Goal: Task Accomplishment & Management: Complete application form

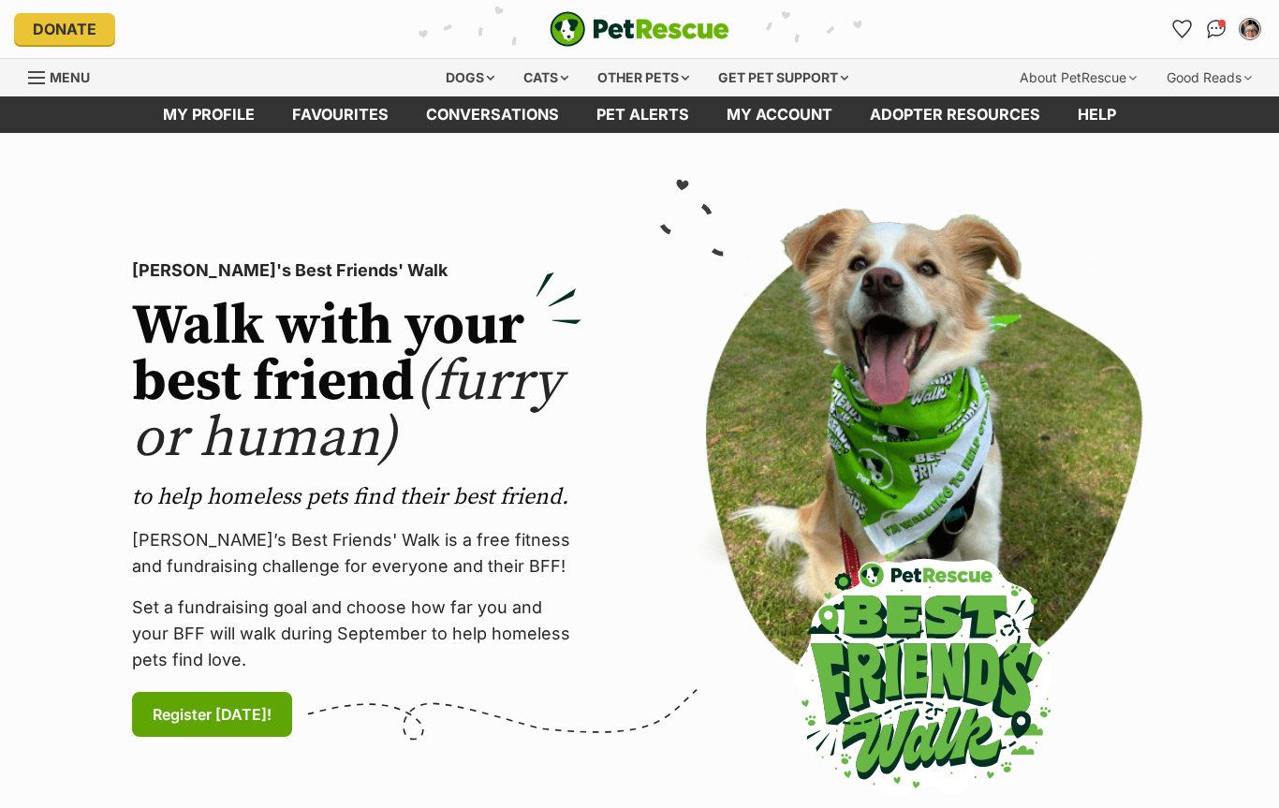
click at [475, 74] on div "Dogs" at bounding box center [469, 77] width 75 height 37
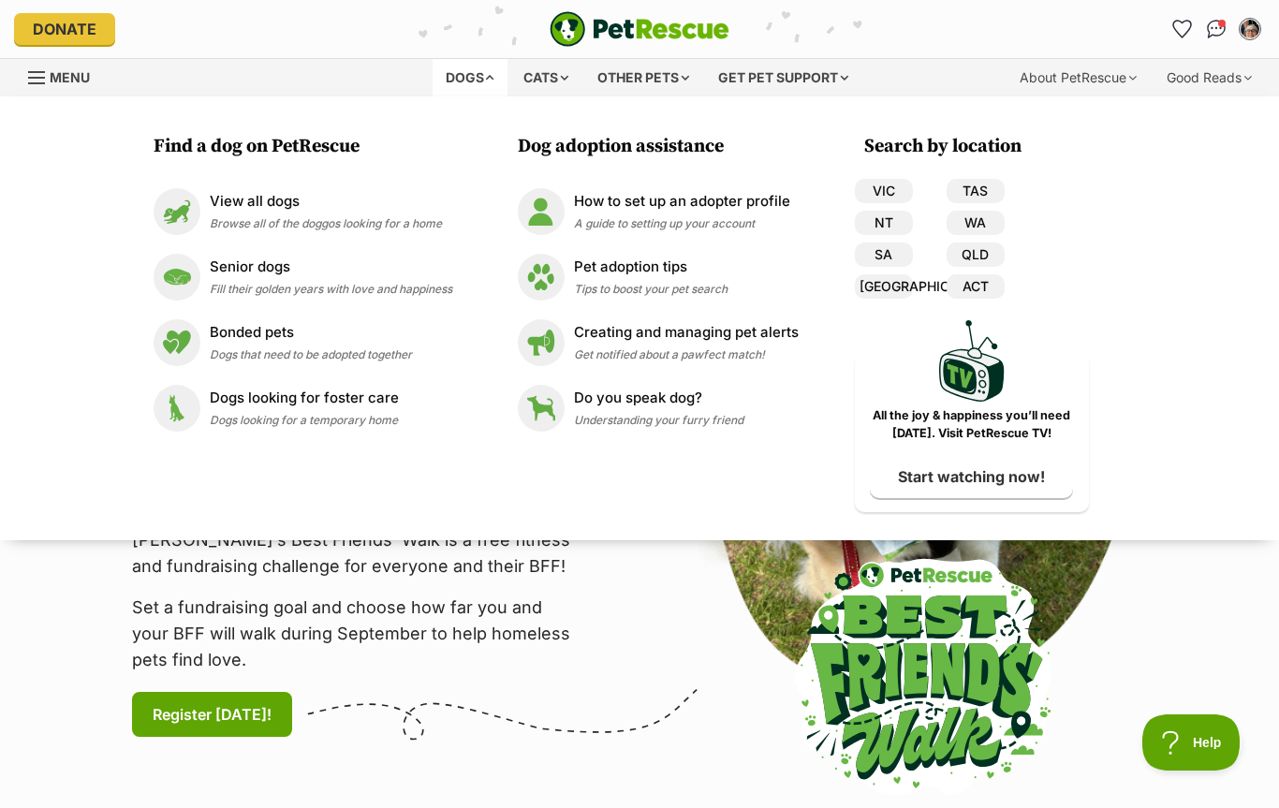
click at [892, 182] on link "VIC" at bounding box center [884, 191] width 58 height 24
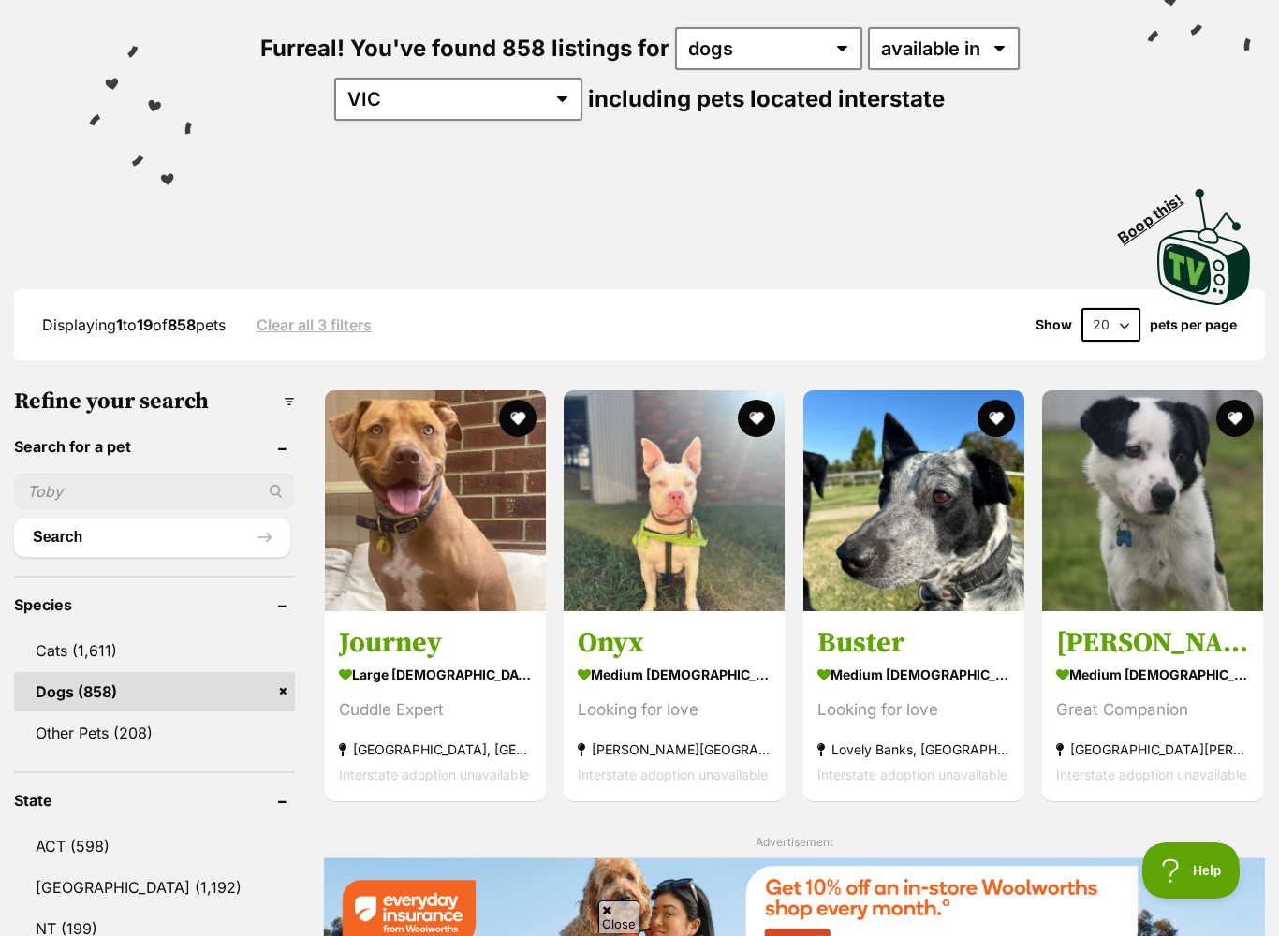
click at [78, 499] on input "text" at bounding box center [154, 492] width 281 height 36
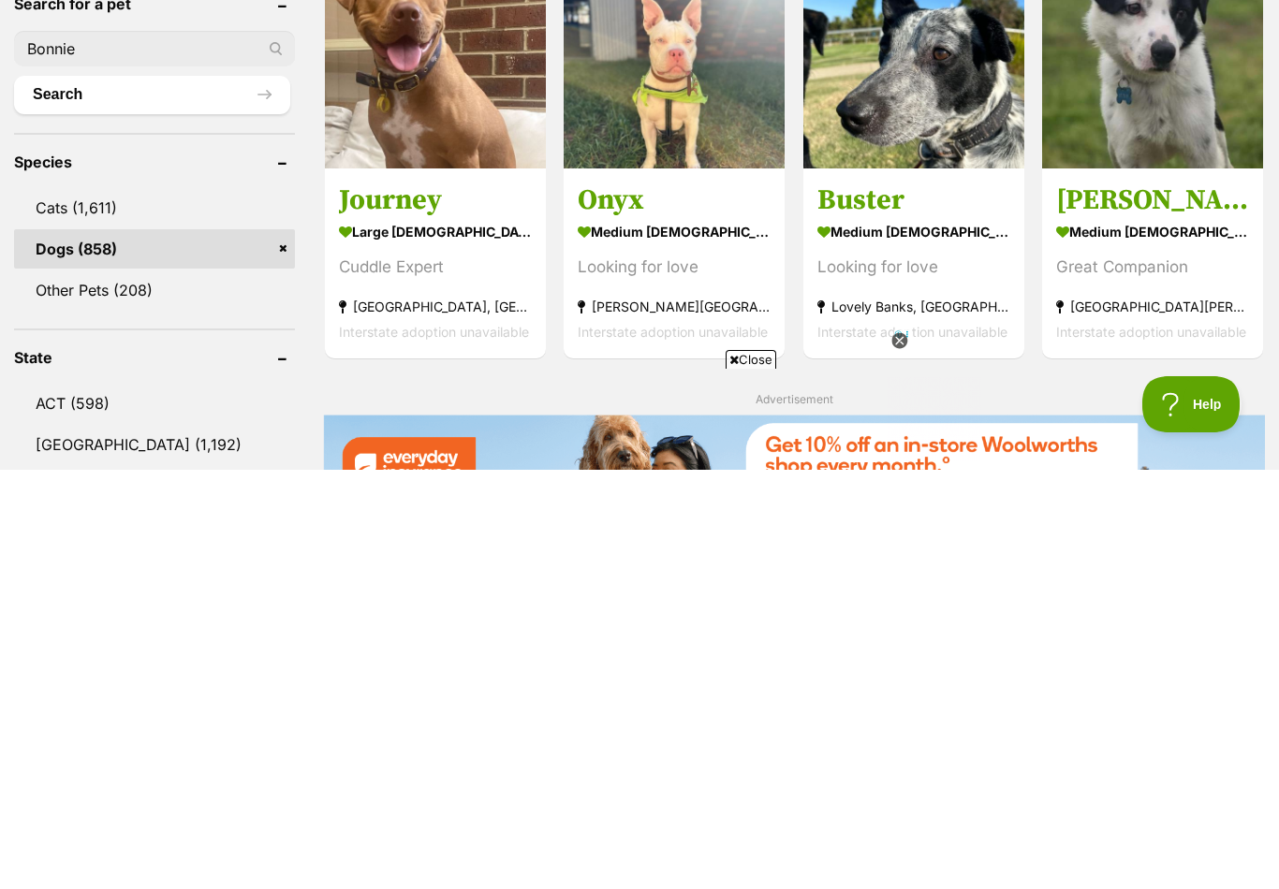
scroll to position [260, 0]
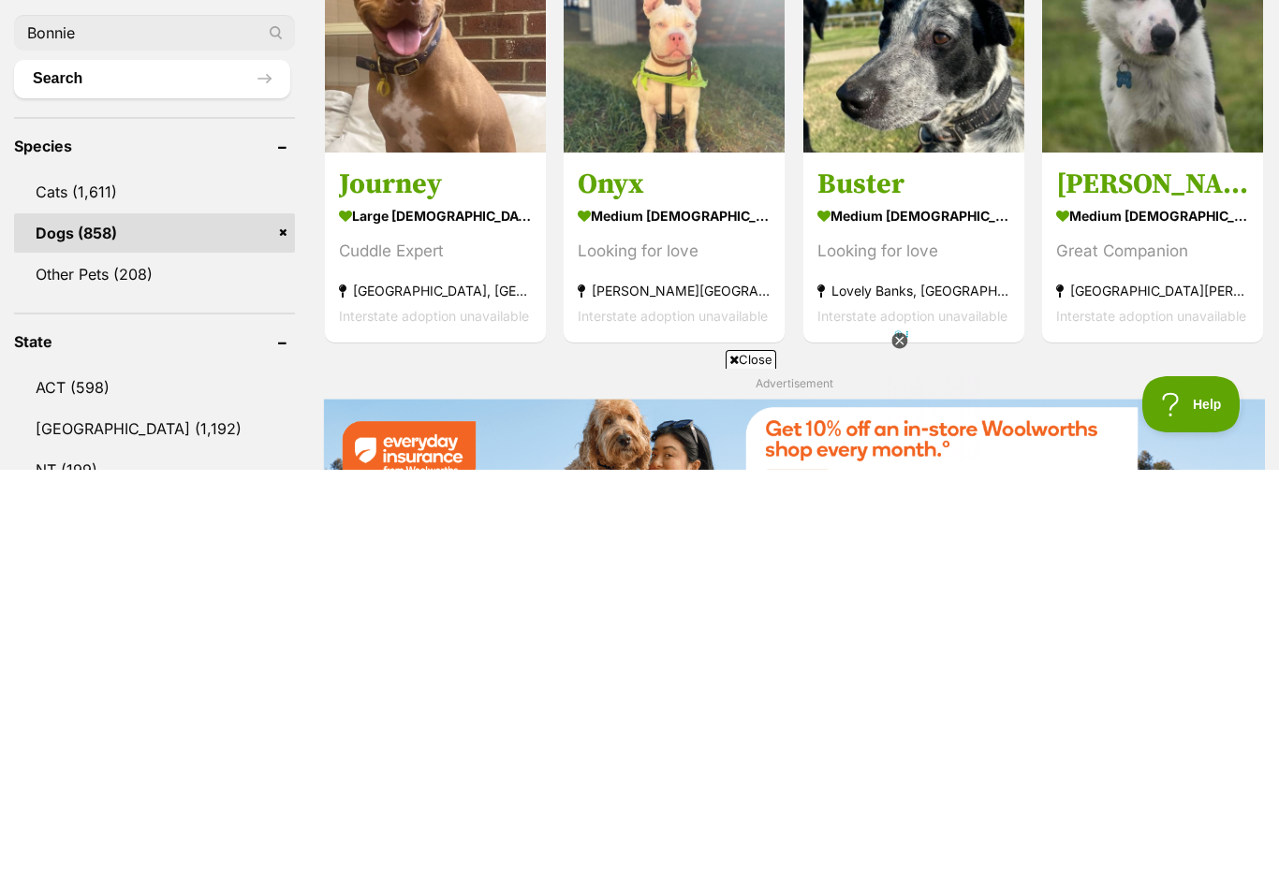
type input "Bonnie"
click at [89, 479] on button "Search" at bounding box center [152, 497] width 276 height 37
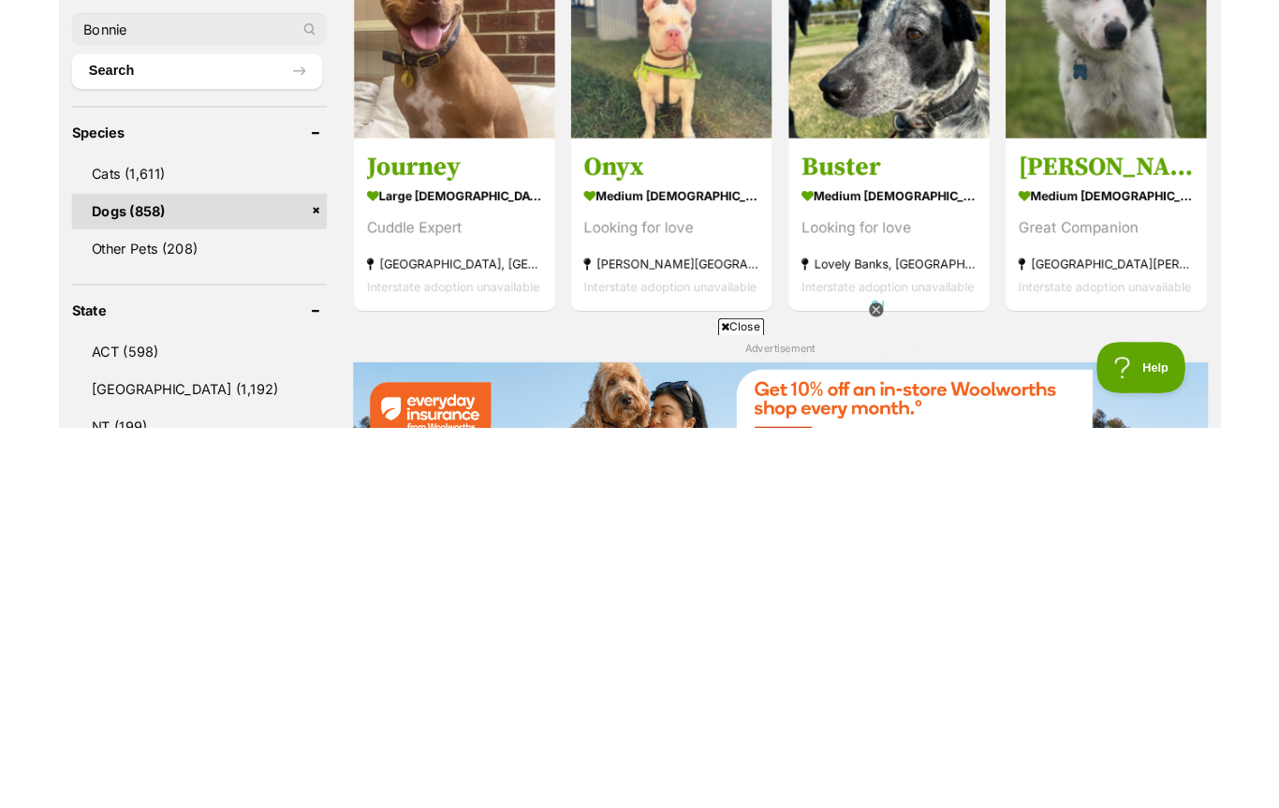
scroll to position [680, 0]
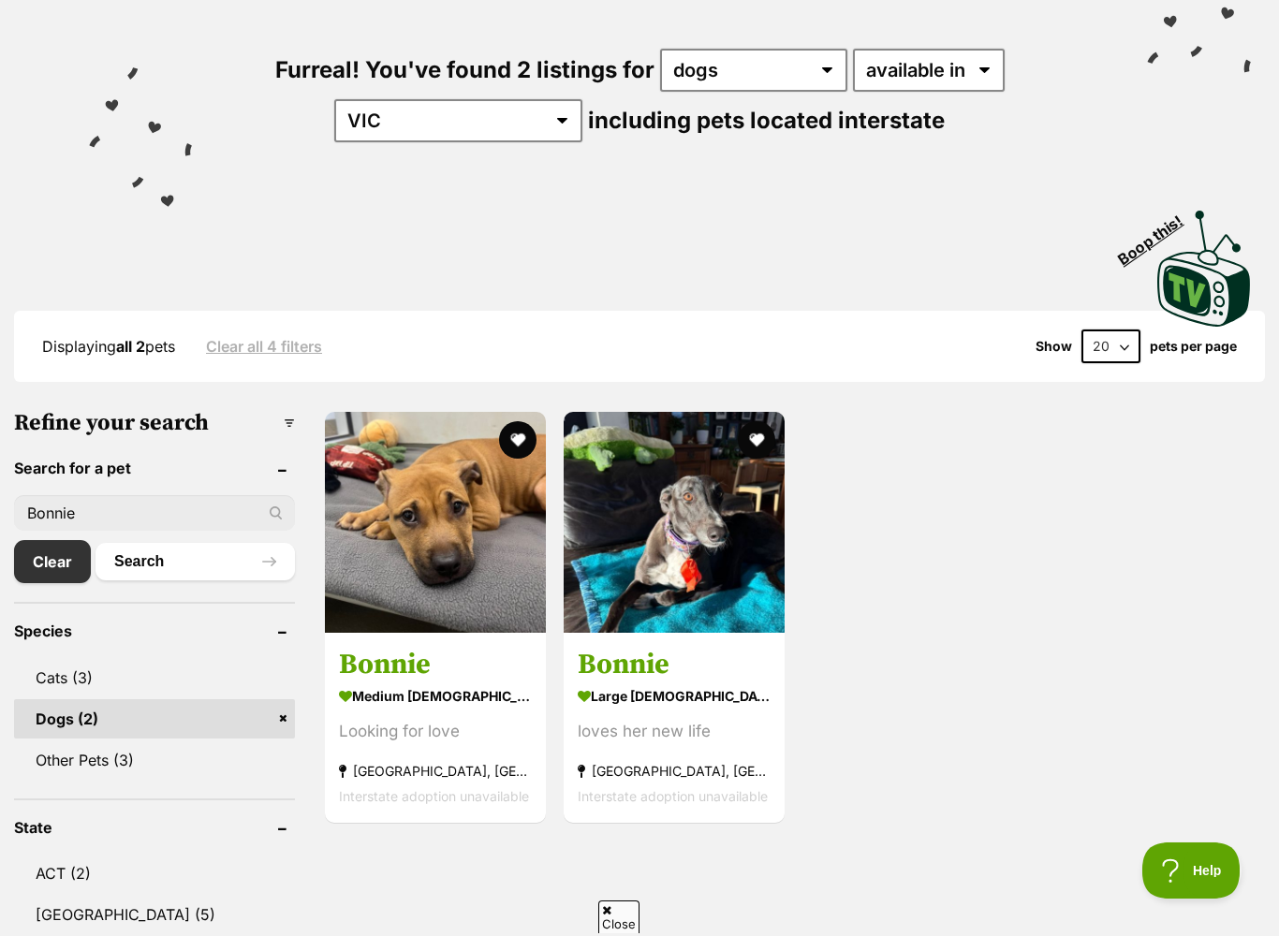
click at [367, 682] on strong "medium female Dog" at bounding box center [435, 695] width 193 height 27
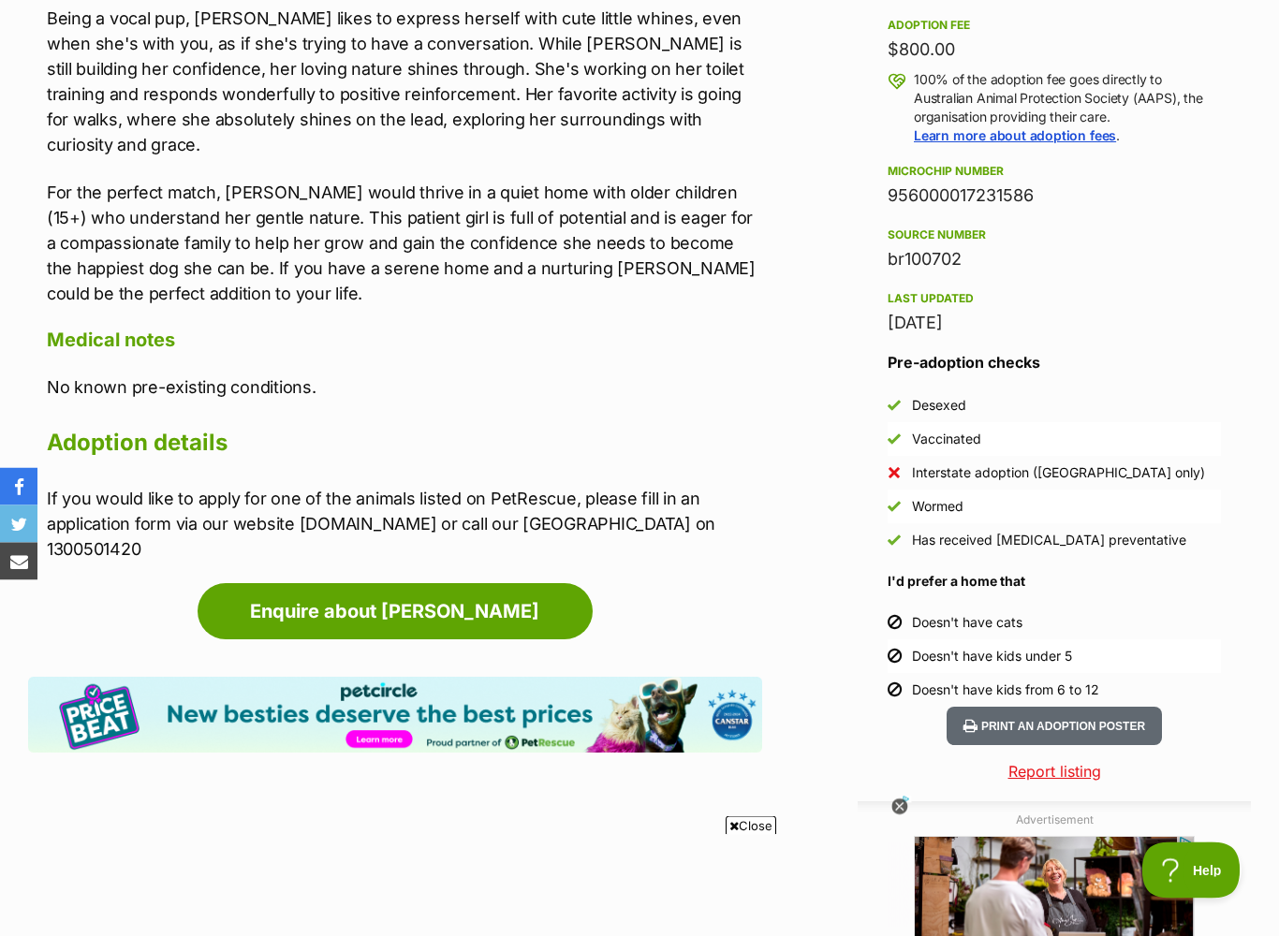
scroll to position [1385, 0]
click at [392, 583] on link "Enquire about Bonnie" at bounding box center [395, 611] width 395 height 56
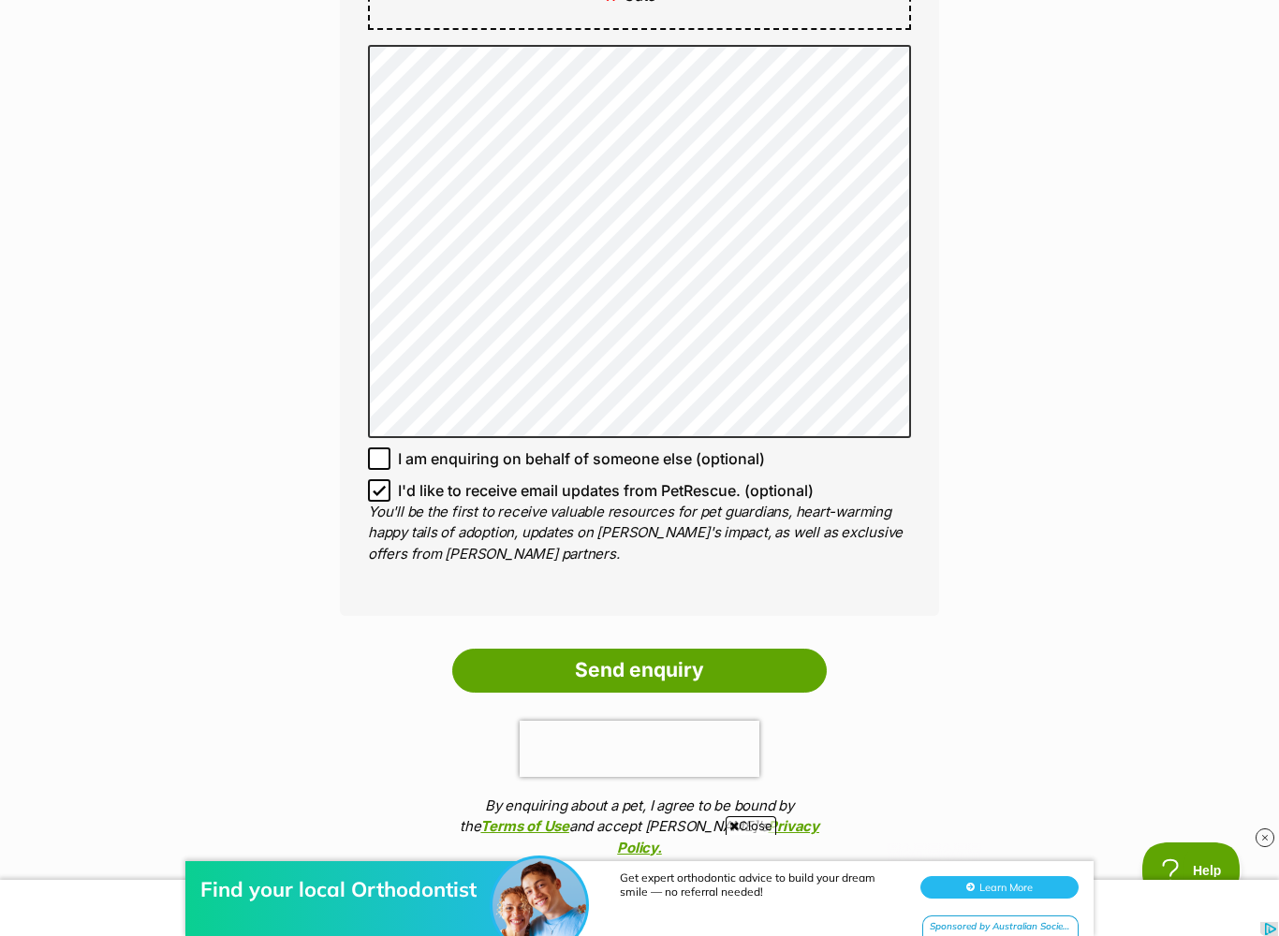
scroll to position [1259, 0]
click at [642, 670] on input "Send enquiry" at bounding box center [639, 669] width 374 height 43
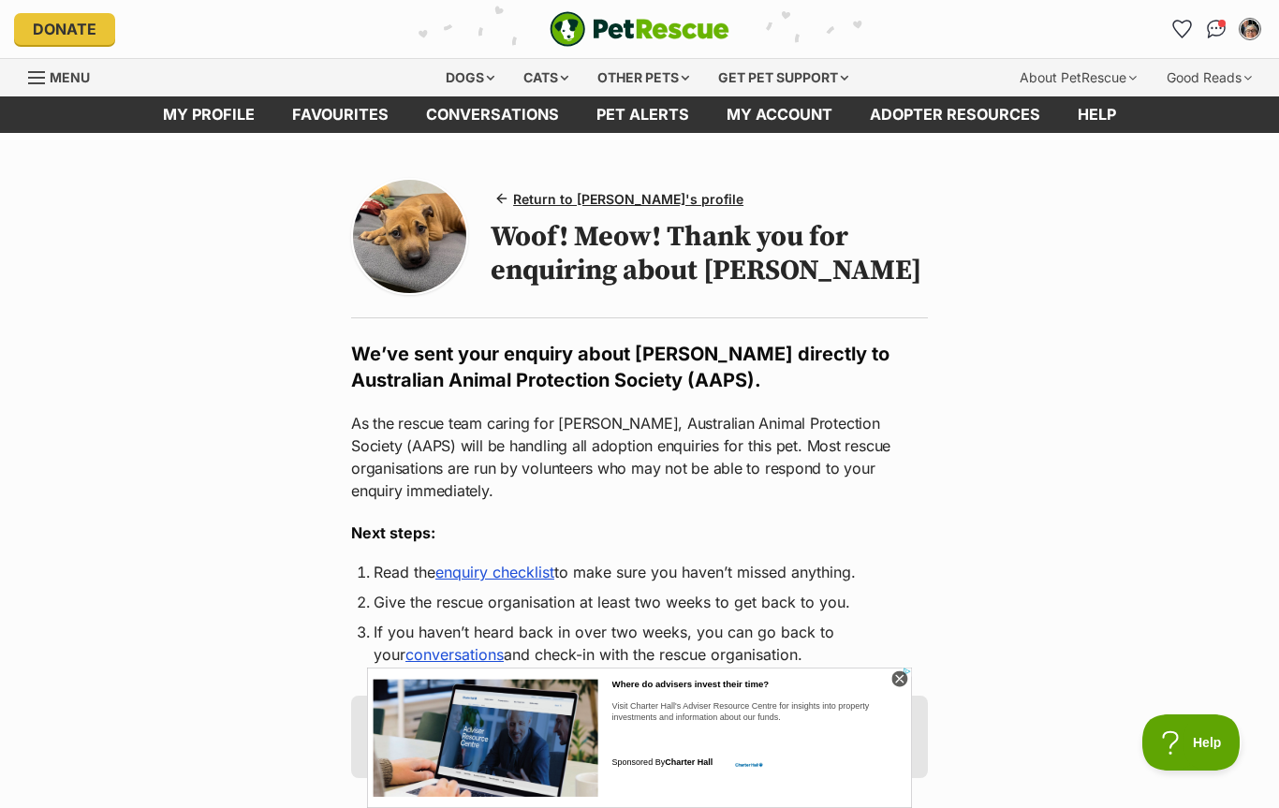
click at [628, 190] on span "Return to Bonnie's profile" at bounding box center [628, 199] width 230 height 20
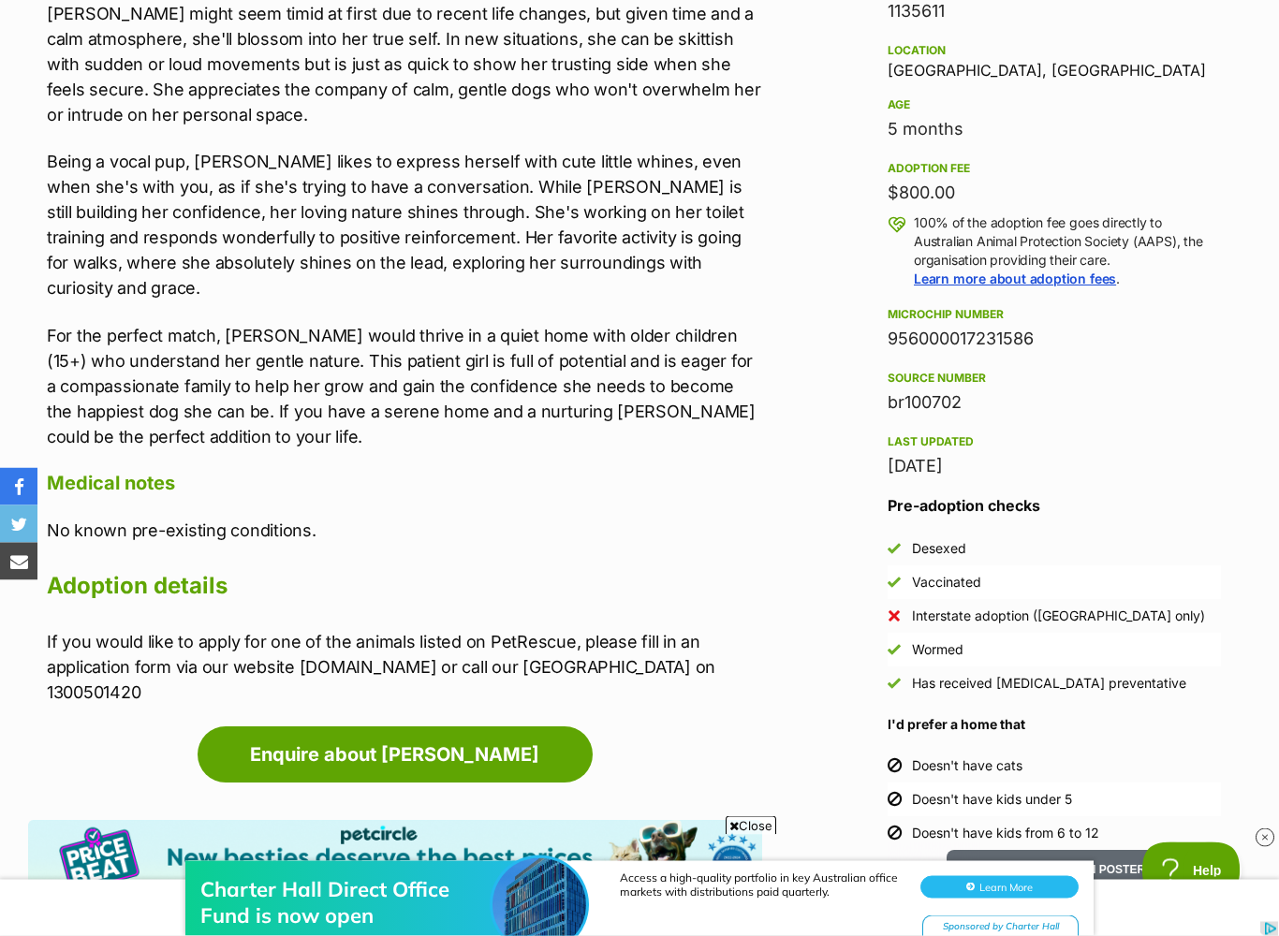
scroll to position [1243, 0]
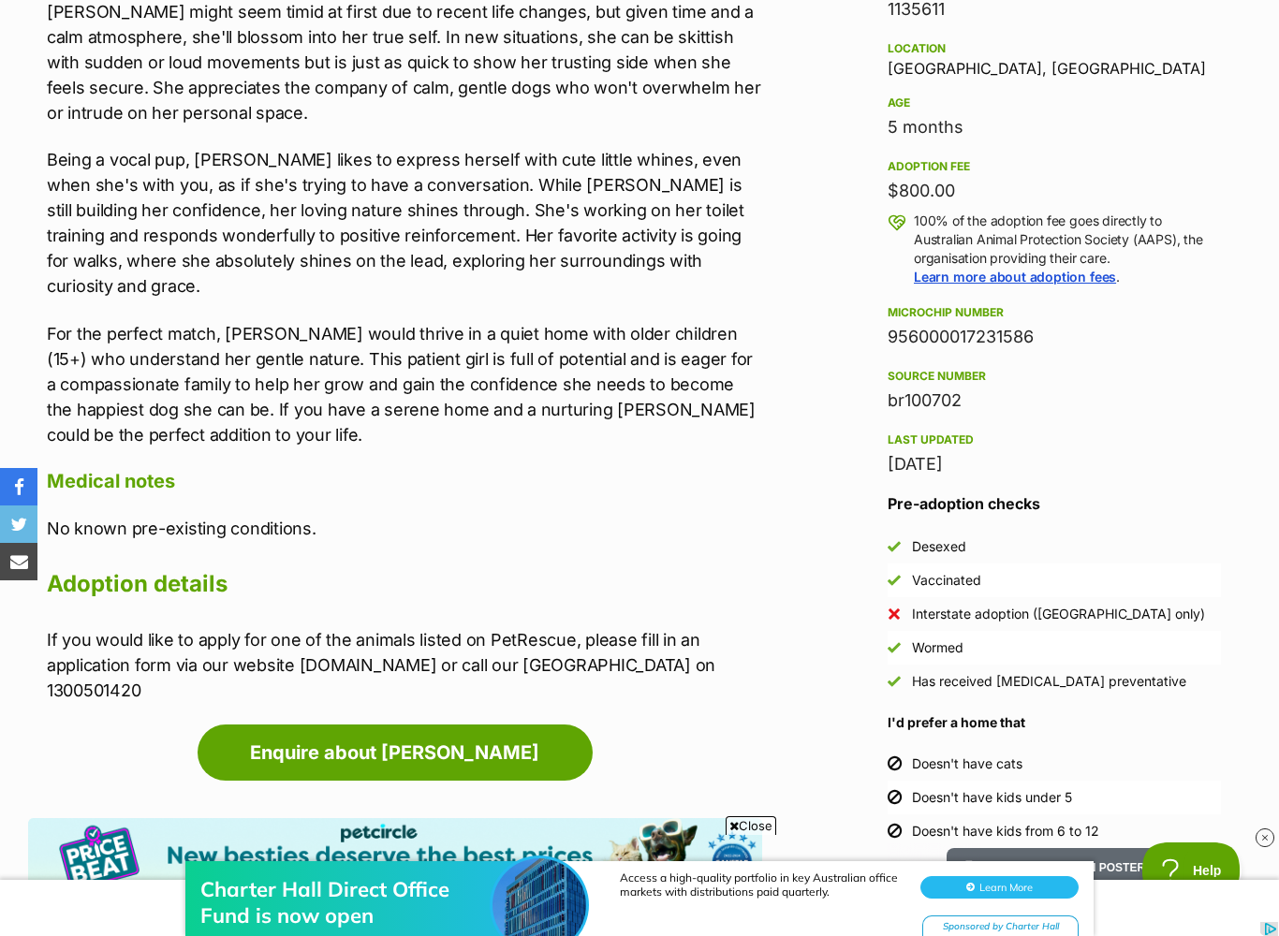
click at [393, 725] on link "Enquire about [PERSON_NAME]" at bounding box center [395, 753] width 395 height 56
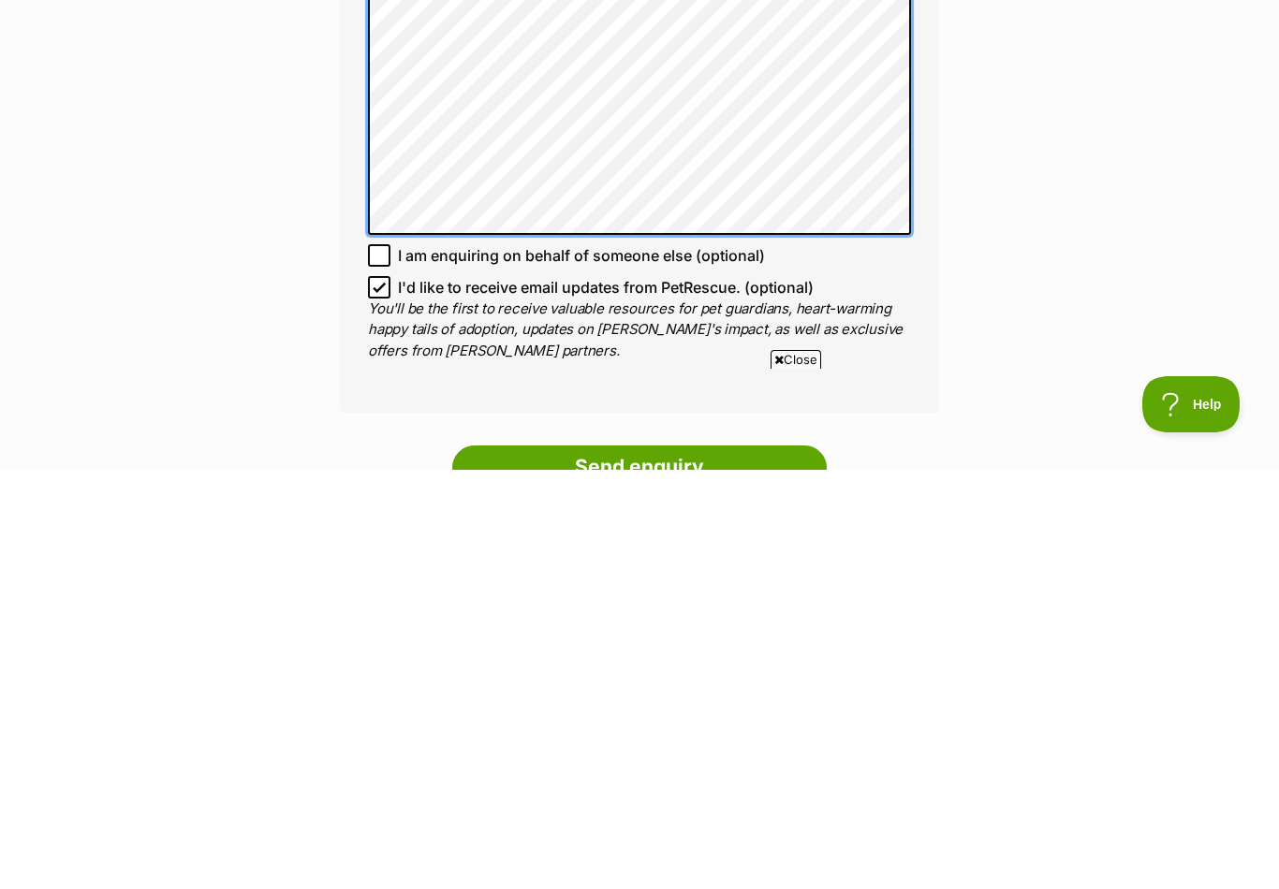
scroll to position [1011, 0]
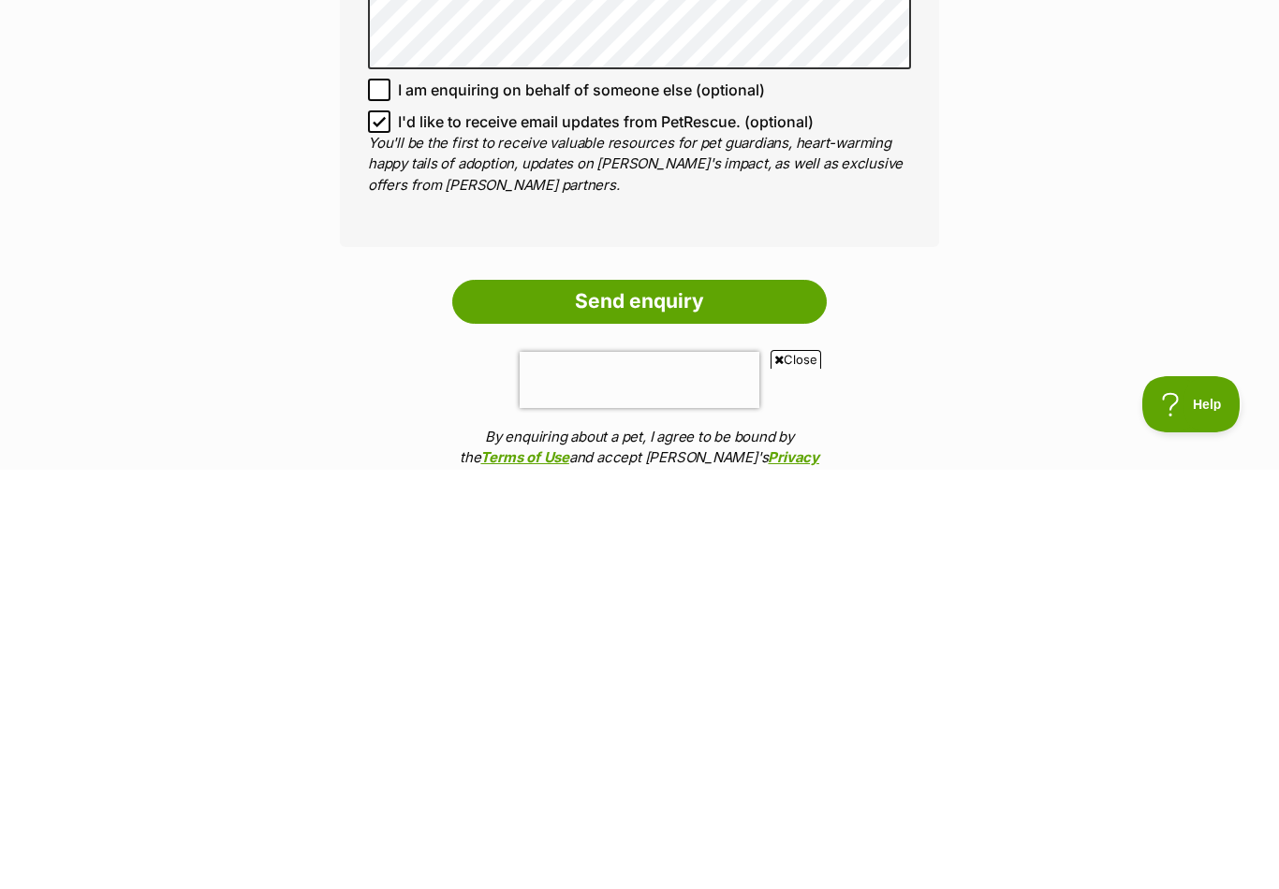
click at [671, 699] on input "Send enquiry" at bounding box center [639, 720] width 374 height 43
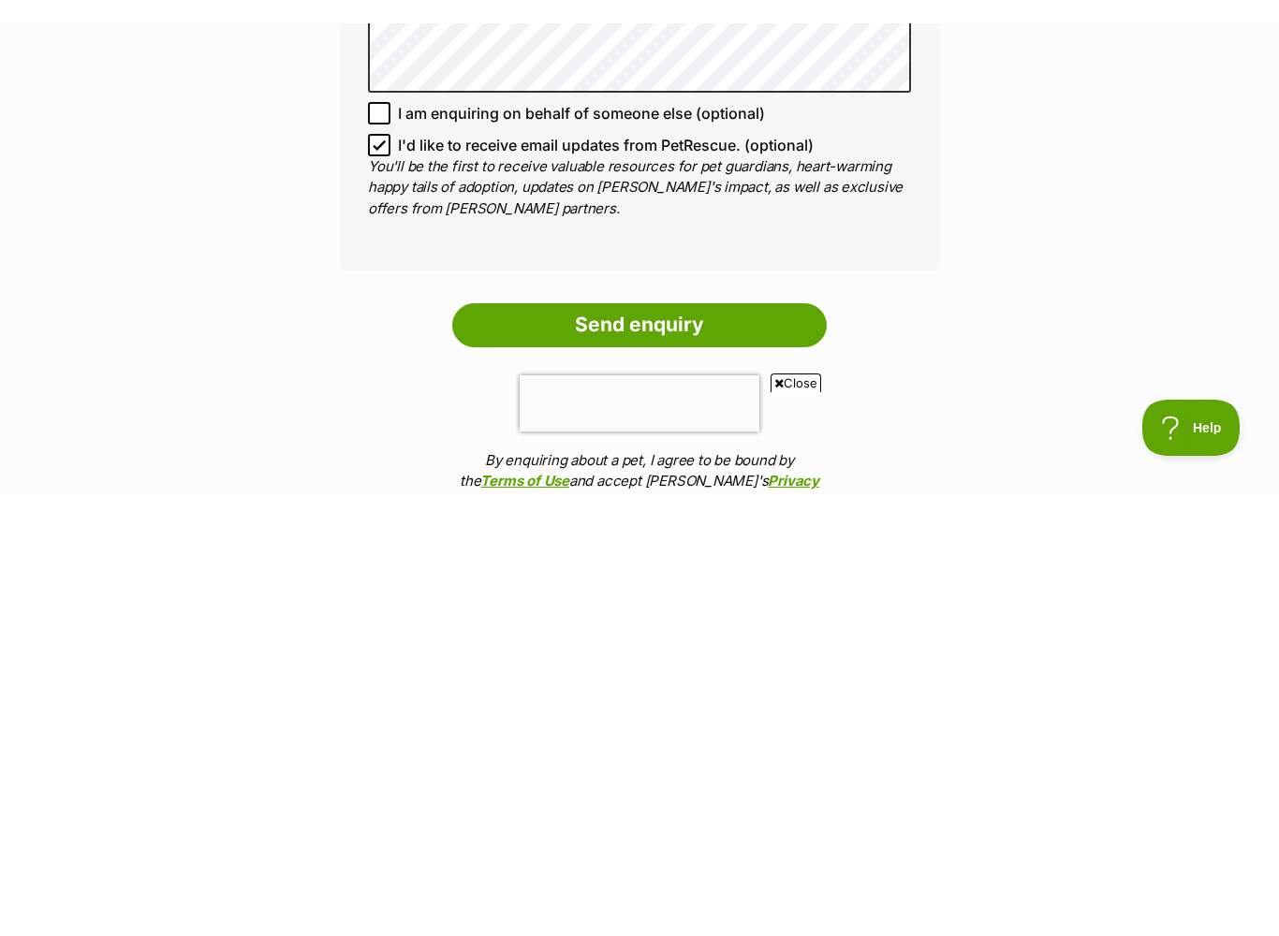
scroll to position [1594, 0]
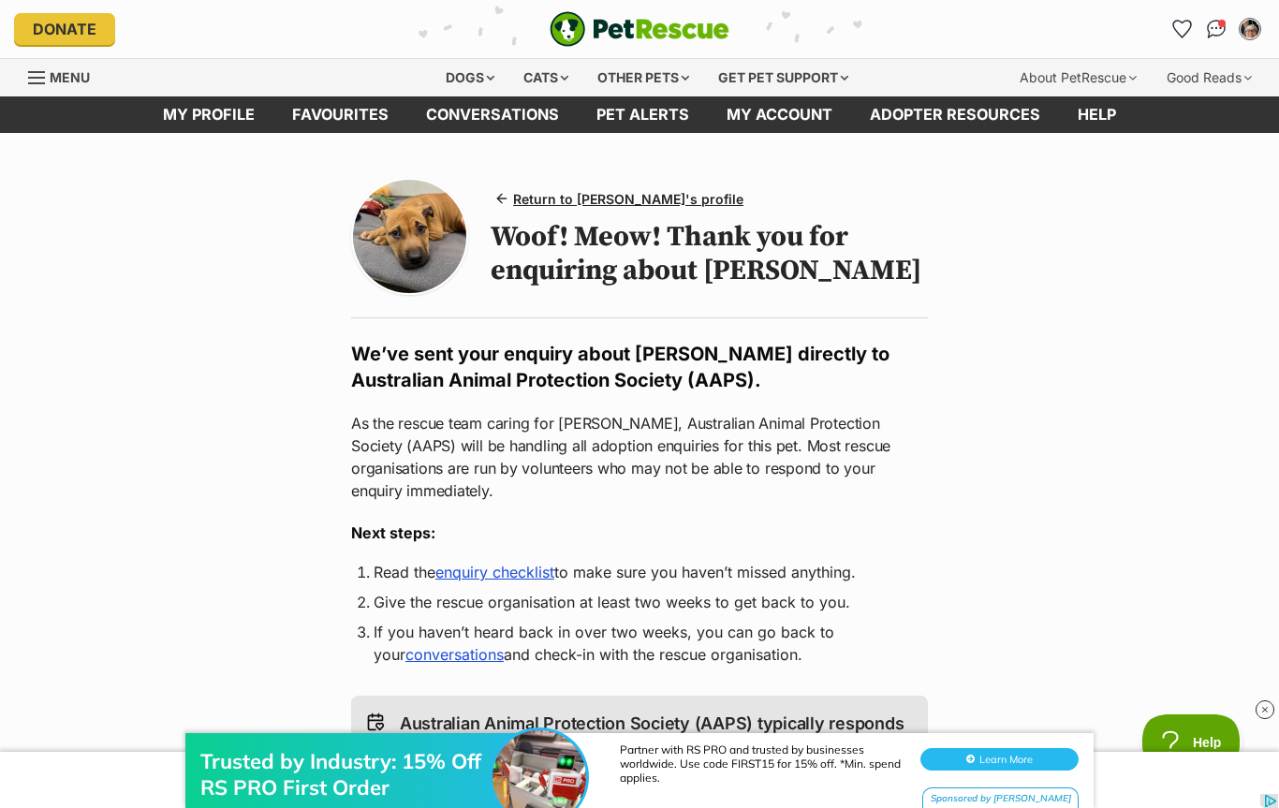
click at [1225, 32] on img "Conversations" at bounding box center [1217, 29] width 20 height 19
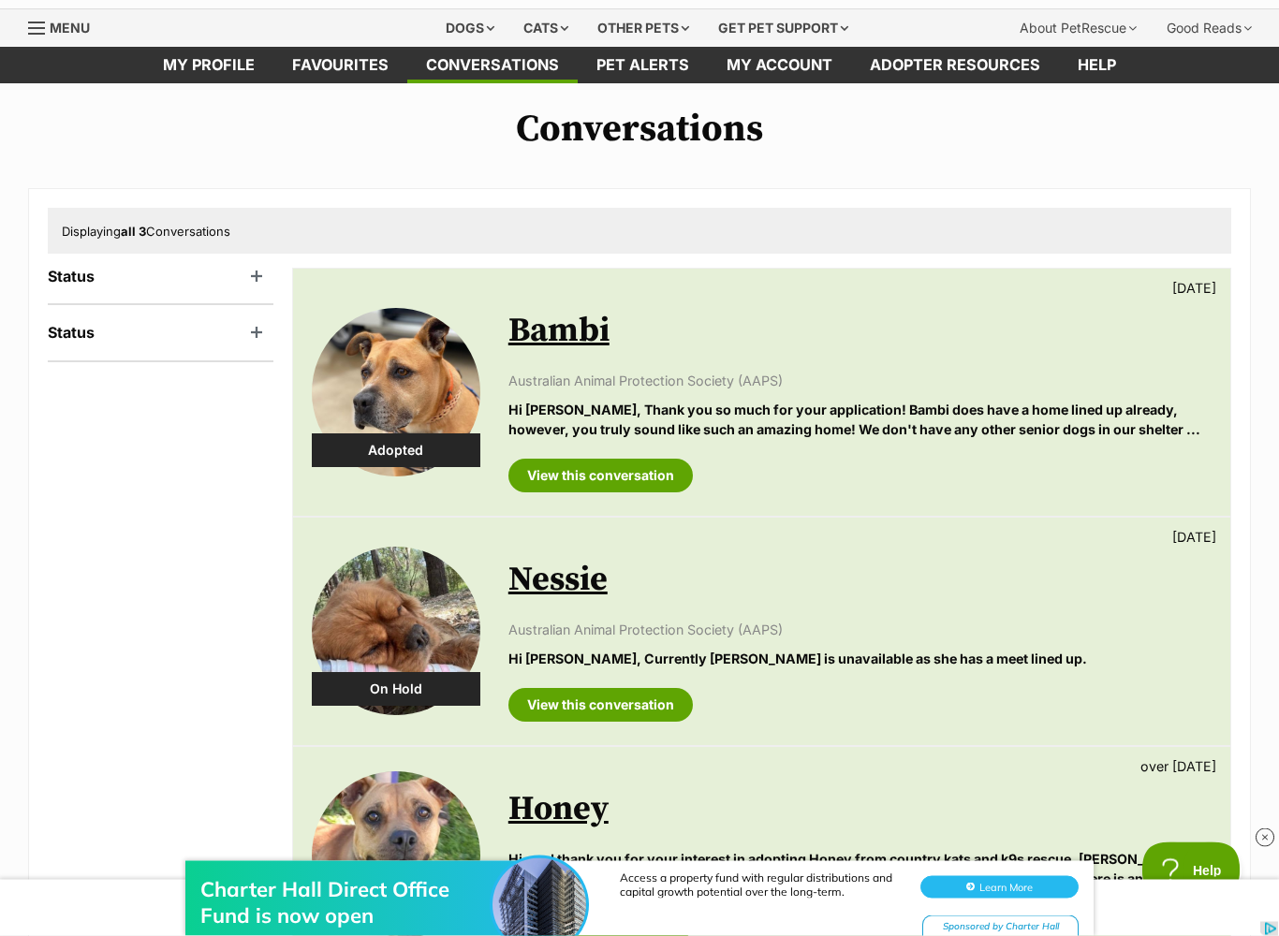
scroll to position [31, 0]
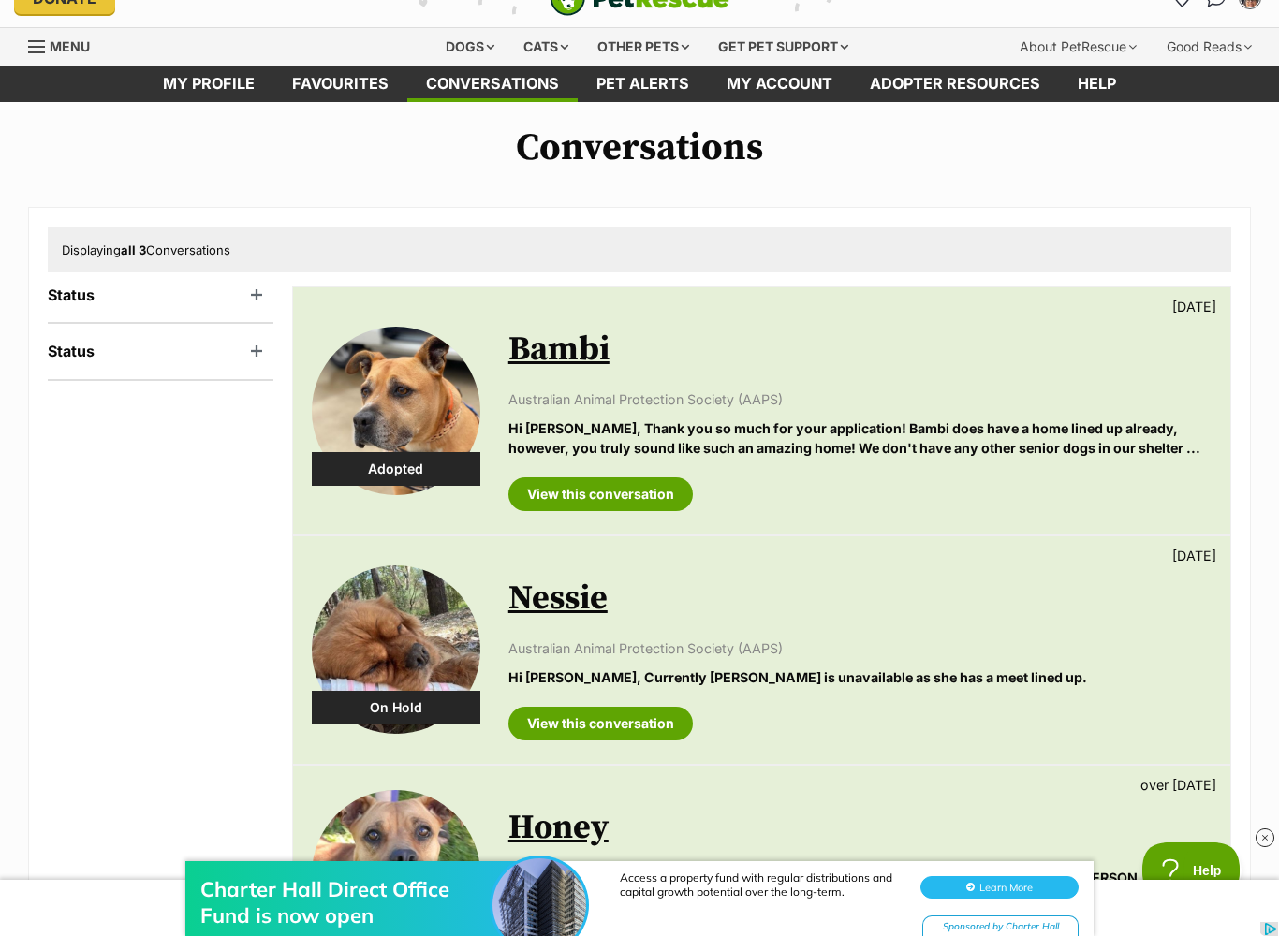
click at [66, 346] on header "Status" at bounding box center [161, 351] width 226 height 17
click at [64, 286] on header "Status" at bounding box center [161, 294] width 226 height 17
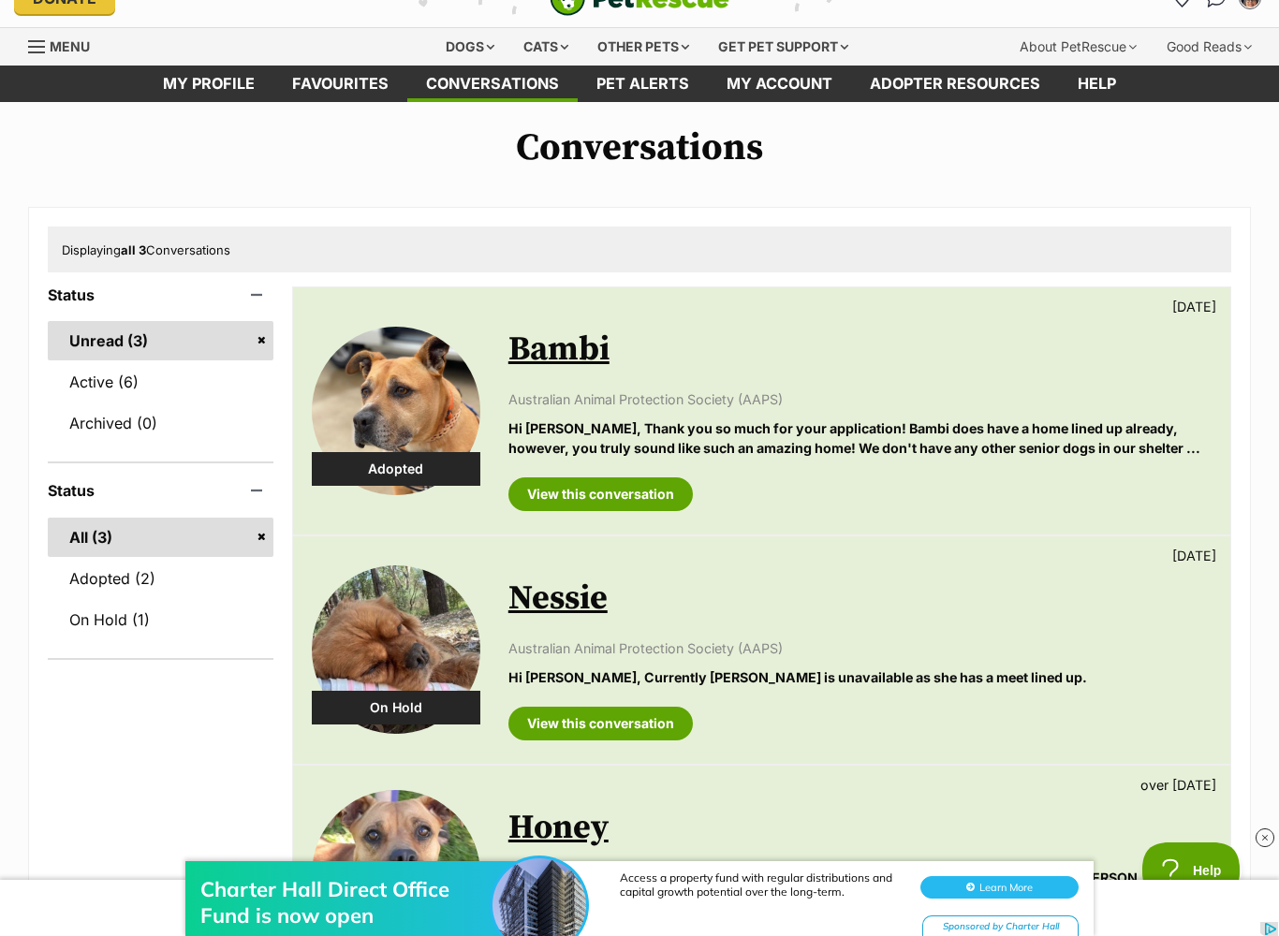
click at [95, 375] on link "Active (6)" at bounding box center [161, 381] width 226 height 39
